Goal: Find specific page/section: Find specific page/section

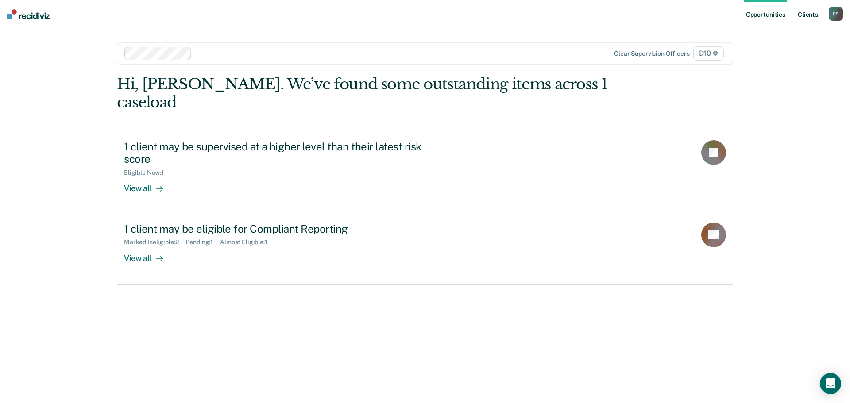
click at [803, 12] on link "Client s" at bounding box center [808, 14] width 24 height 28
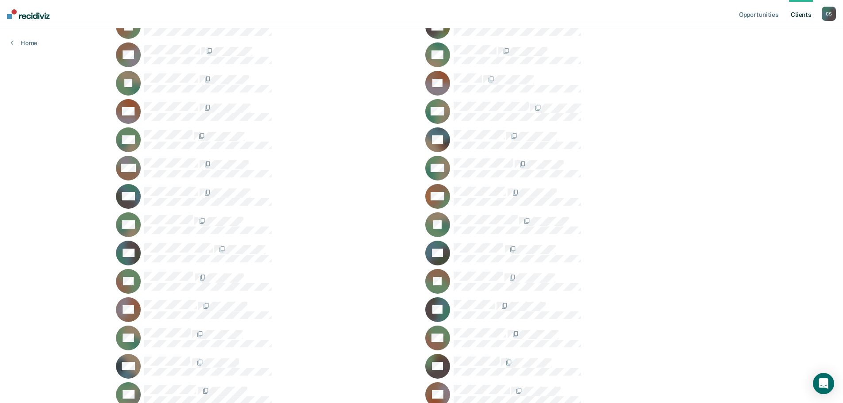
scroll to position [929, 0]
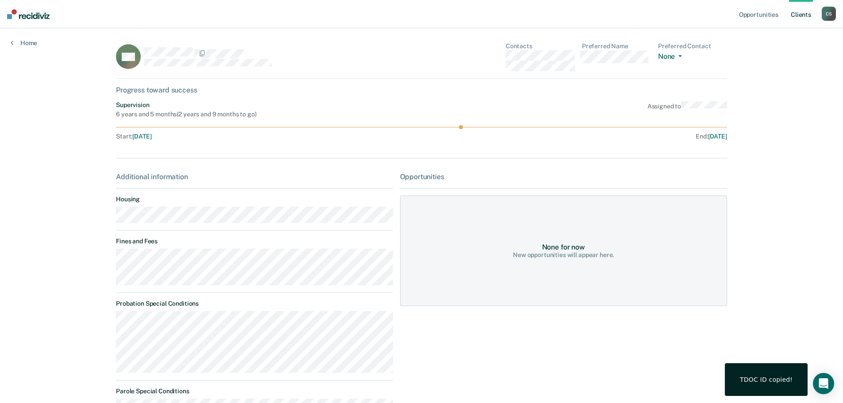
click at [169, 87] on div "Progress toward success" at bounding box center [421, 90] width 611 height 8
click at [823, 385] on icon "Open Intercom Messenger" at bounding box center [823, 384] width 10 height 12
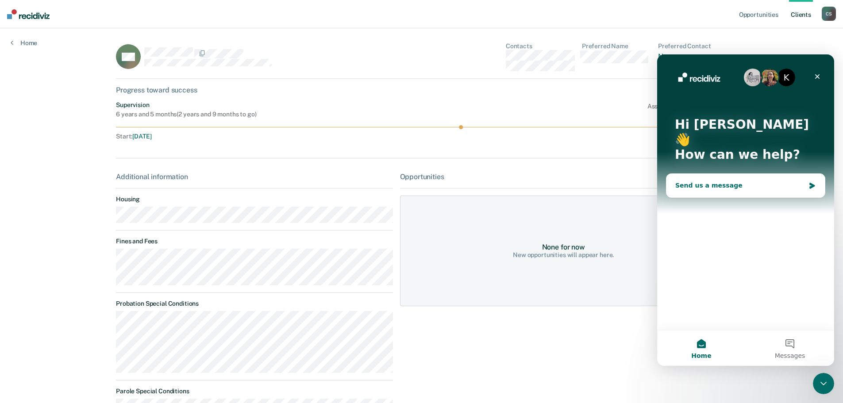
click at [714, 181] on div "Send us a message" at bounding box center [740, 185] width 130 height 9
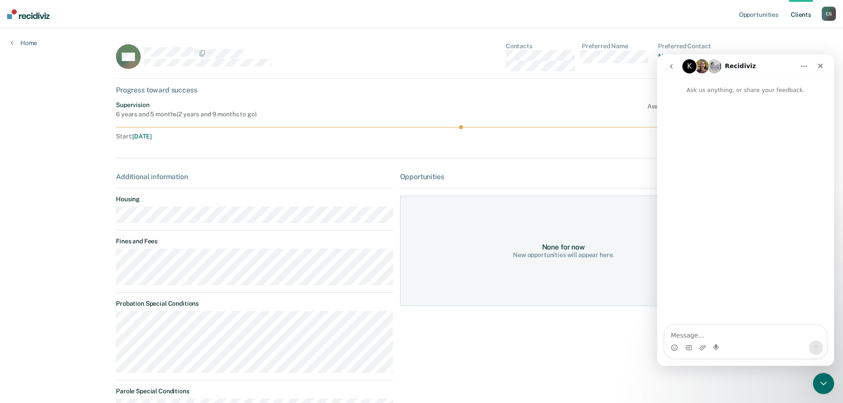
click at [581, 104] on div "Supervision 6 years and 5 months ( 2 years and 9 months to go ) Assigned to" at bounding box center [421, 109] width 611 height 17
